Goal: Information Seeking & Learning: Learn about a topic

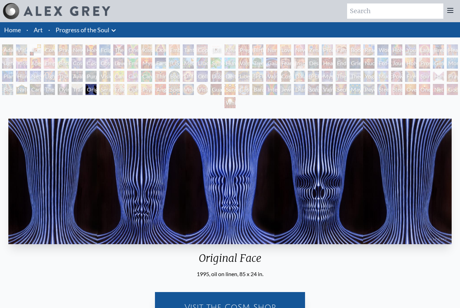
click at [68, 51] on div "Praying" at bounding box center [63, 49] width 11 height 11
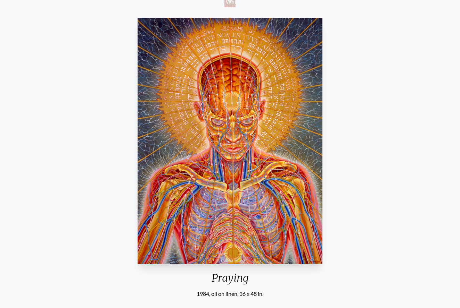
scroll to position [95, 0]
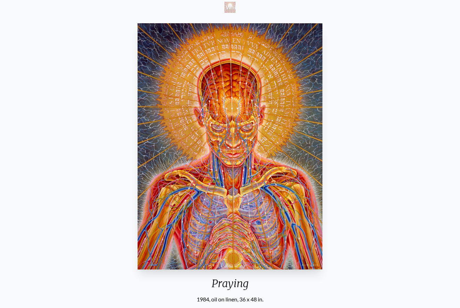
click at [348, 116] on div "Praying 1984, oil on linen, 36 x 48 in. Visit the CoSM Shop Praying - Poster" at bounding box center [230, 264] width 448 height 489
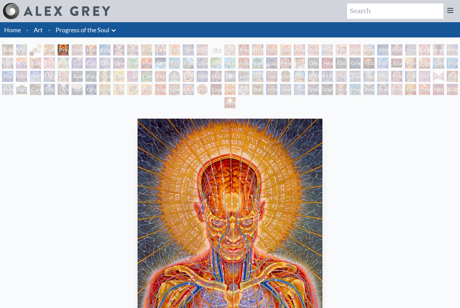
scroll to position [0, 0]
click at [314, 75] on div "[PERSON_NAME]" at bounding box center [312, 76] width 11 height 11
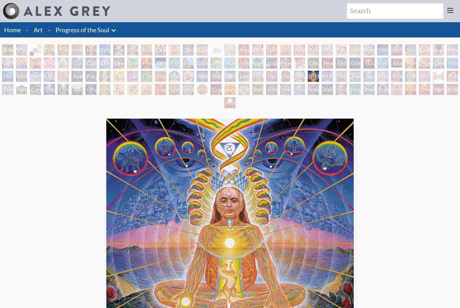
click at [65, 92] on div "Dying" at bounding box center [63, 89] width 11 height 11
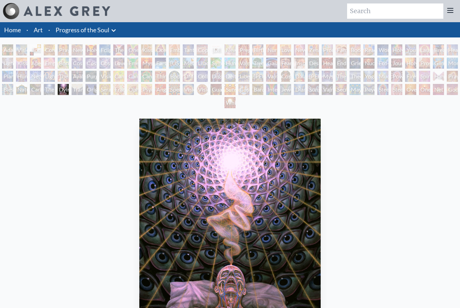
click at [357, 77] on div "Theologue" at bounding box center [354, 76] width 11 height 11
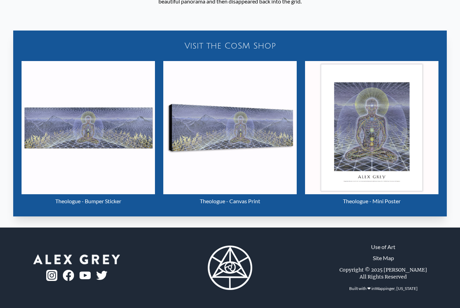
scroll to position [413, 0]
